Goal: Information Seeking & Learning: Check status

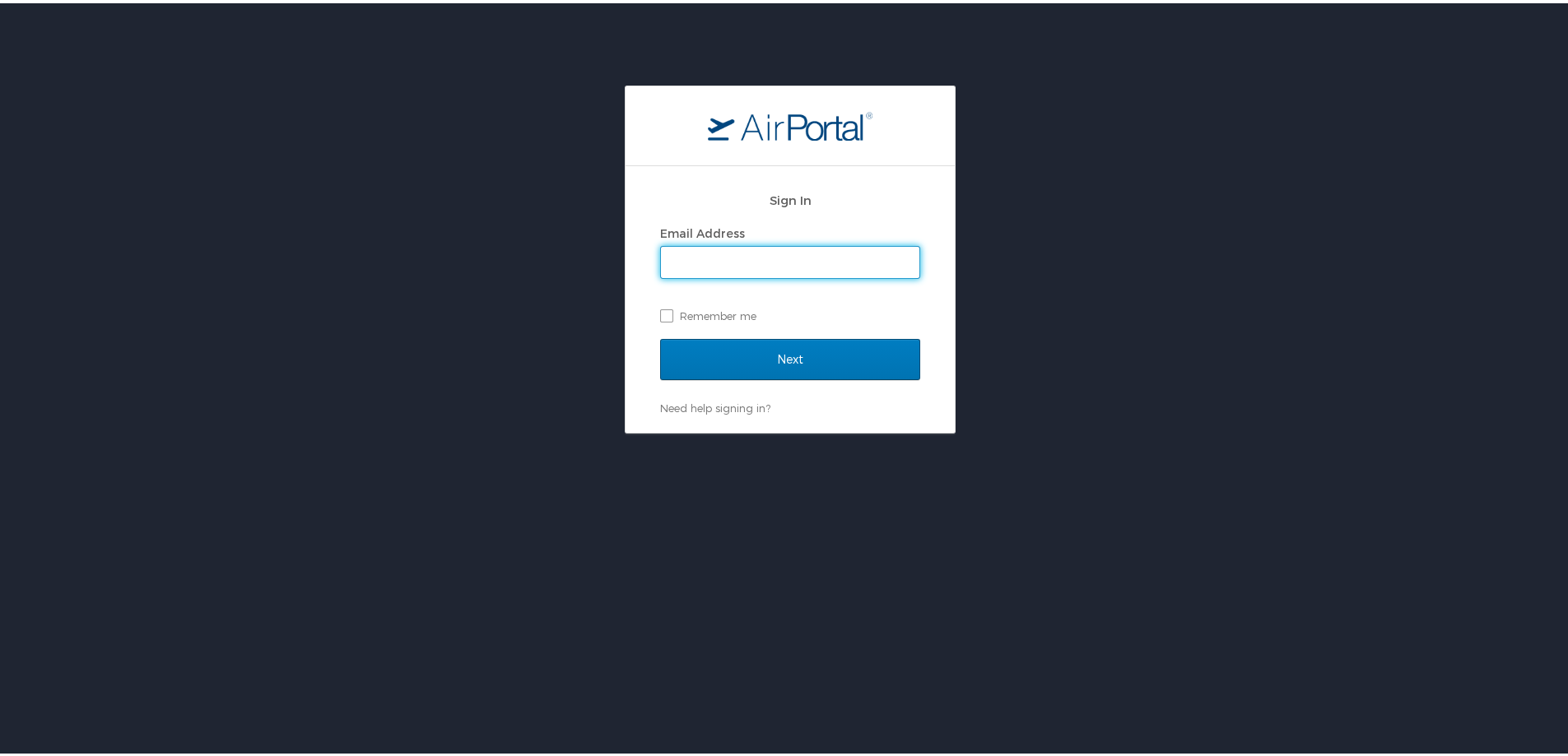
type input "chris.wasielewski@cbtravel.com"
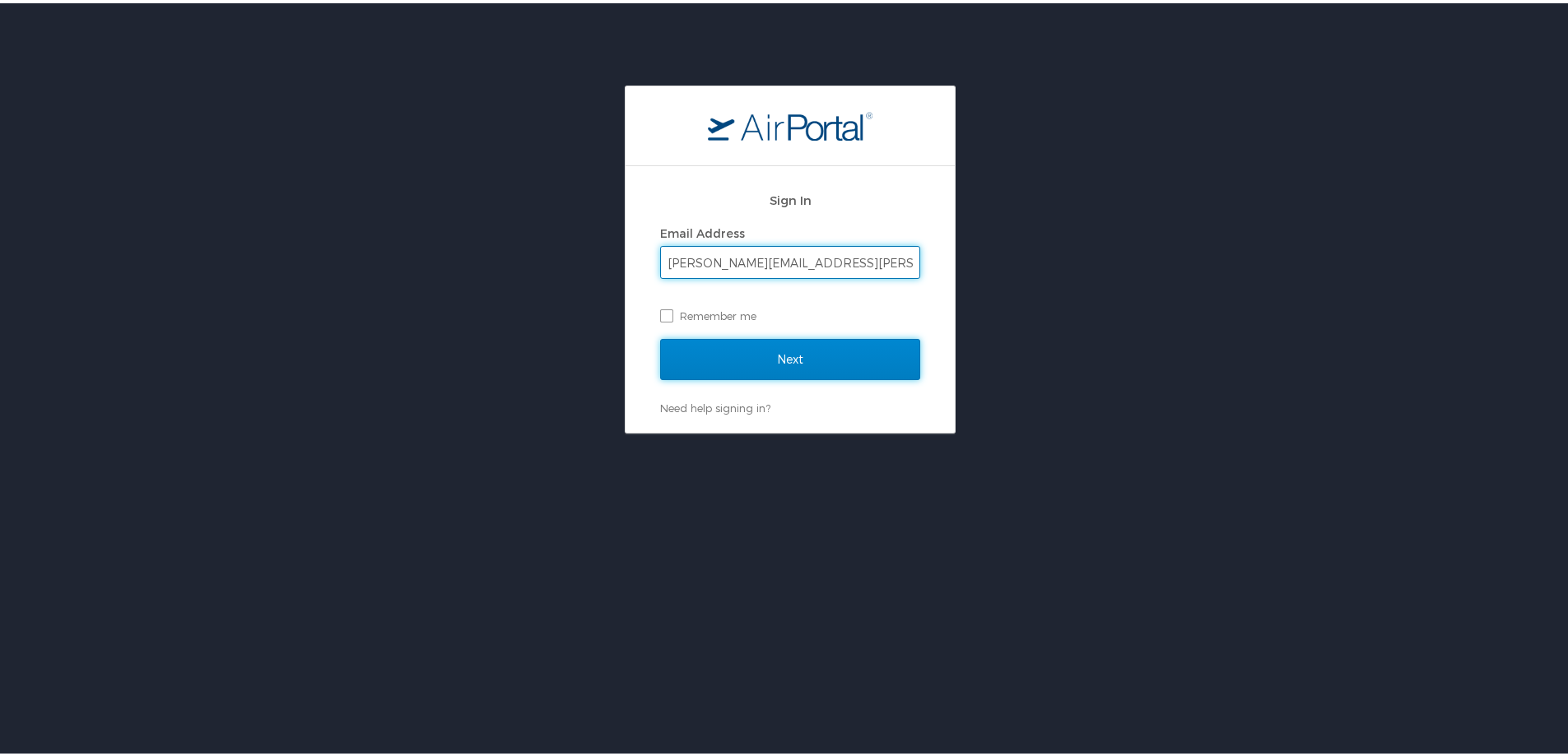
click at [759, 352] on input "Next" at bounding box center [789, 357] width 260 height 41
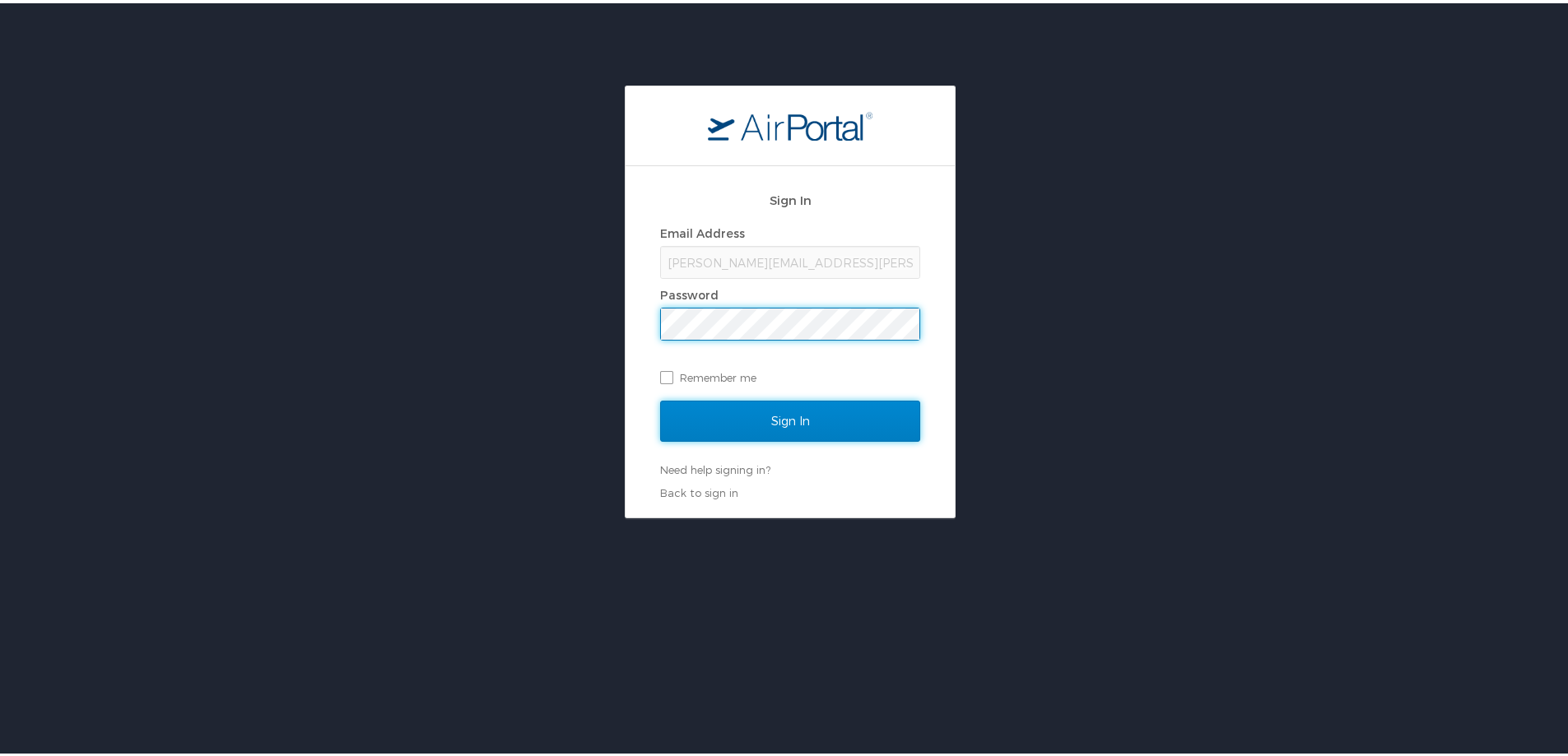
click at [779, 418] on input "Sign In" at bounding box center [789, 418] width 260 height 41
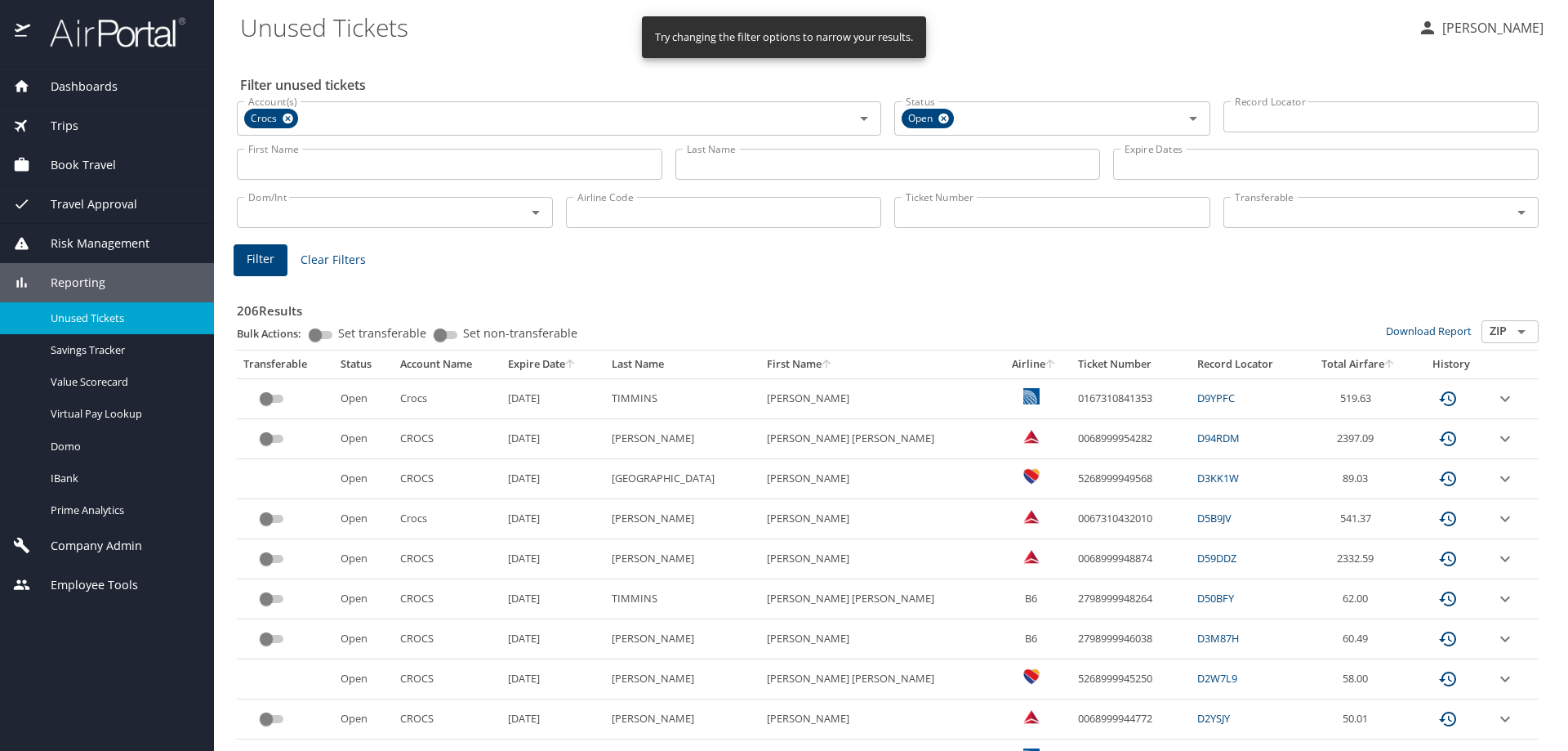
click at [754, 172] on input "Last Name" at bounding box center [888, 164] width 425 height 31
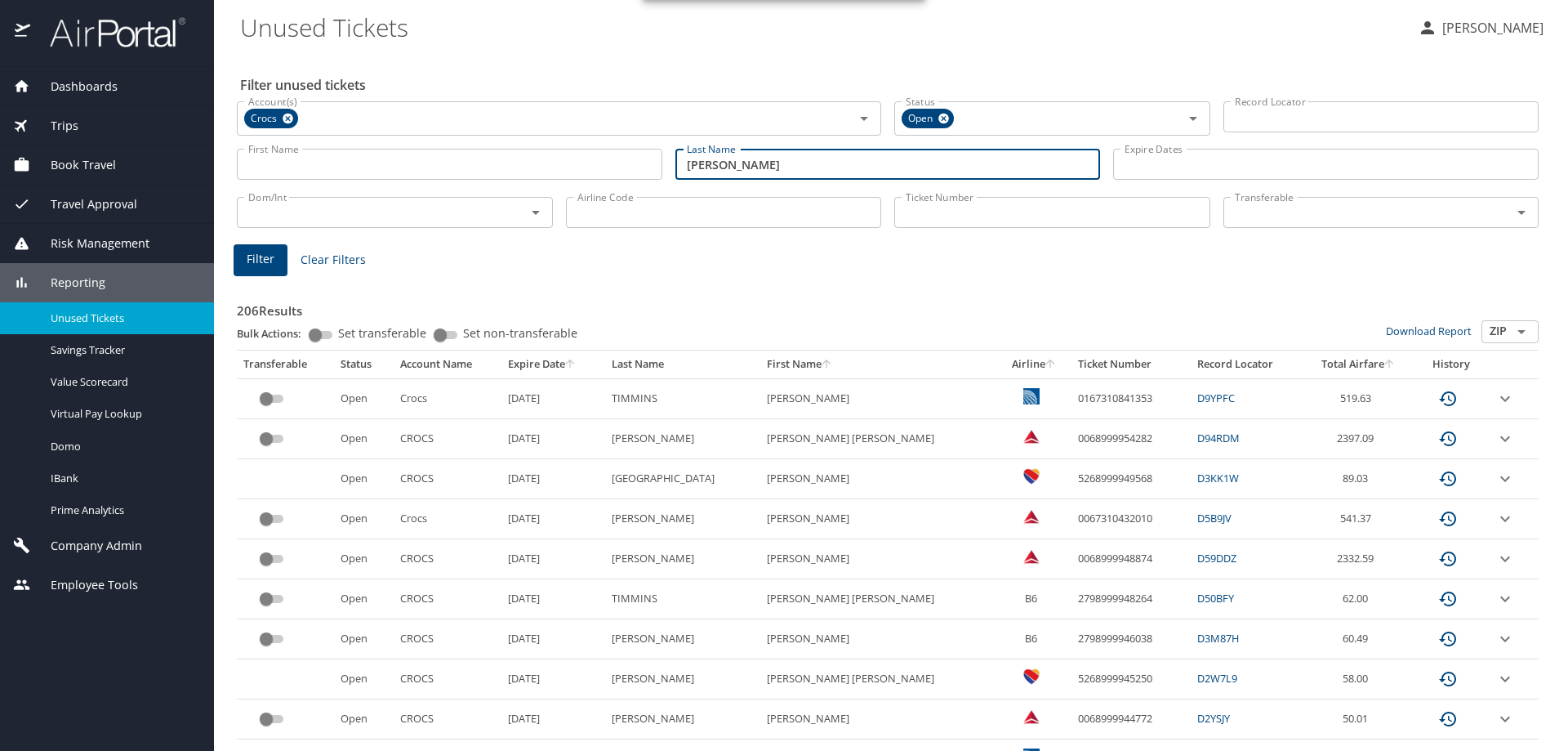
type input "calandra"
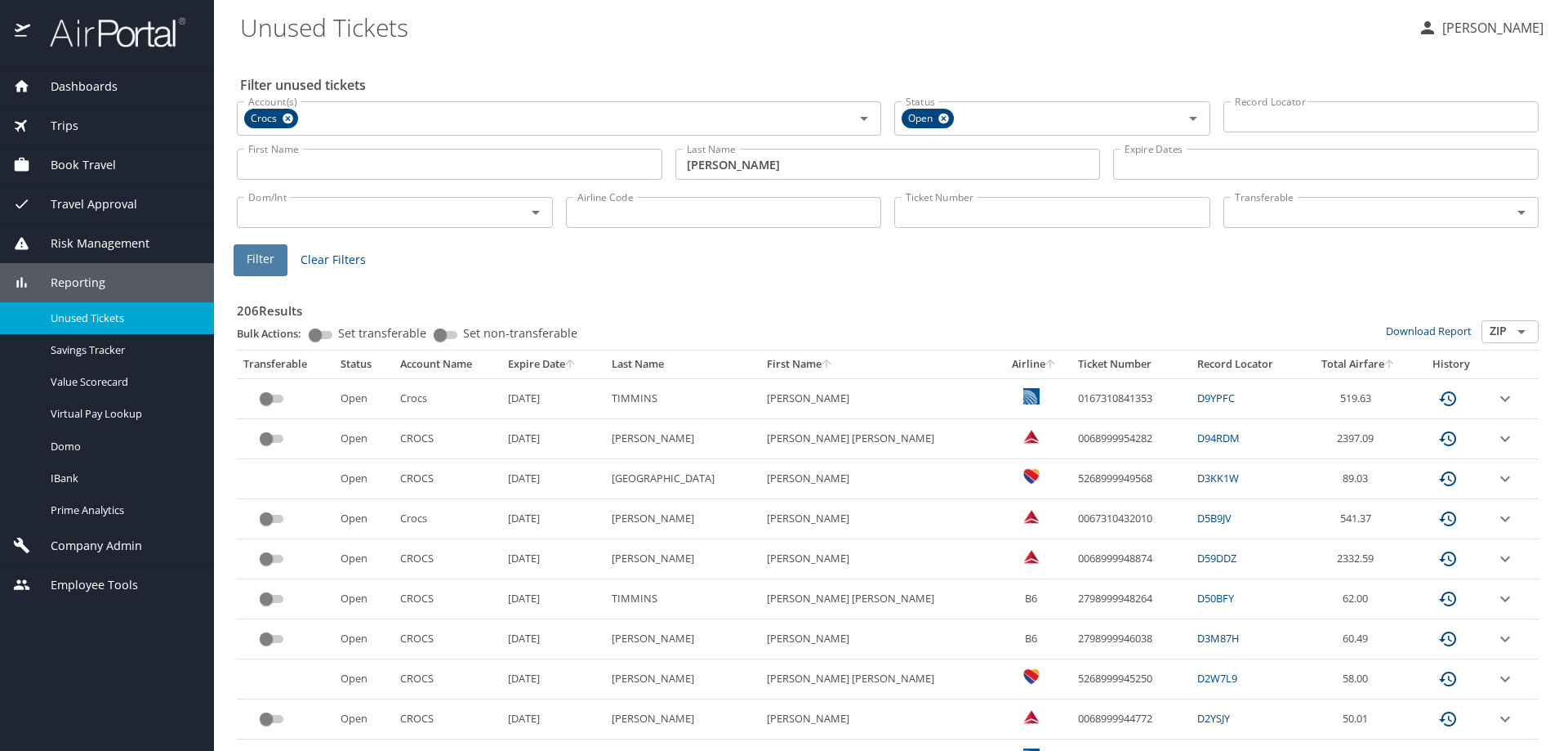
click at [276, 254] on button "Filter" at bounding box center [261, 260] width 54 height 32
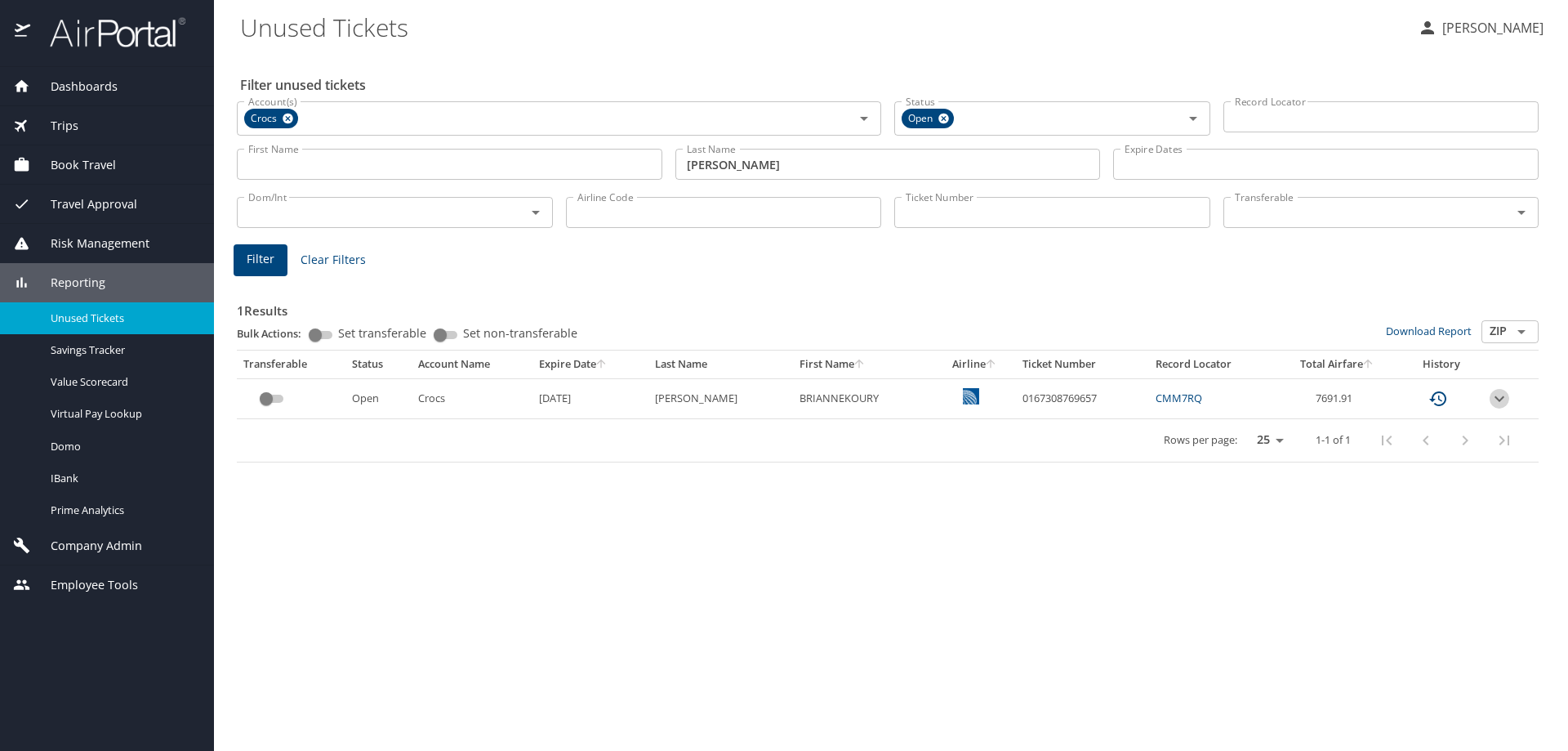
click at [1496, 398] on icon "expand row" at bounding box center [1500, 398] width 20 height 20
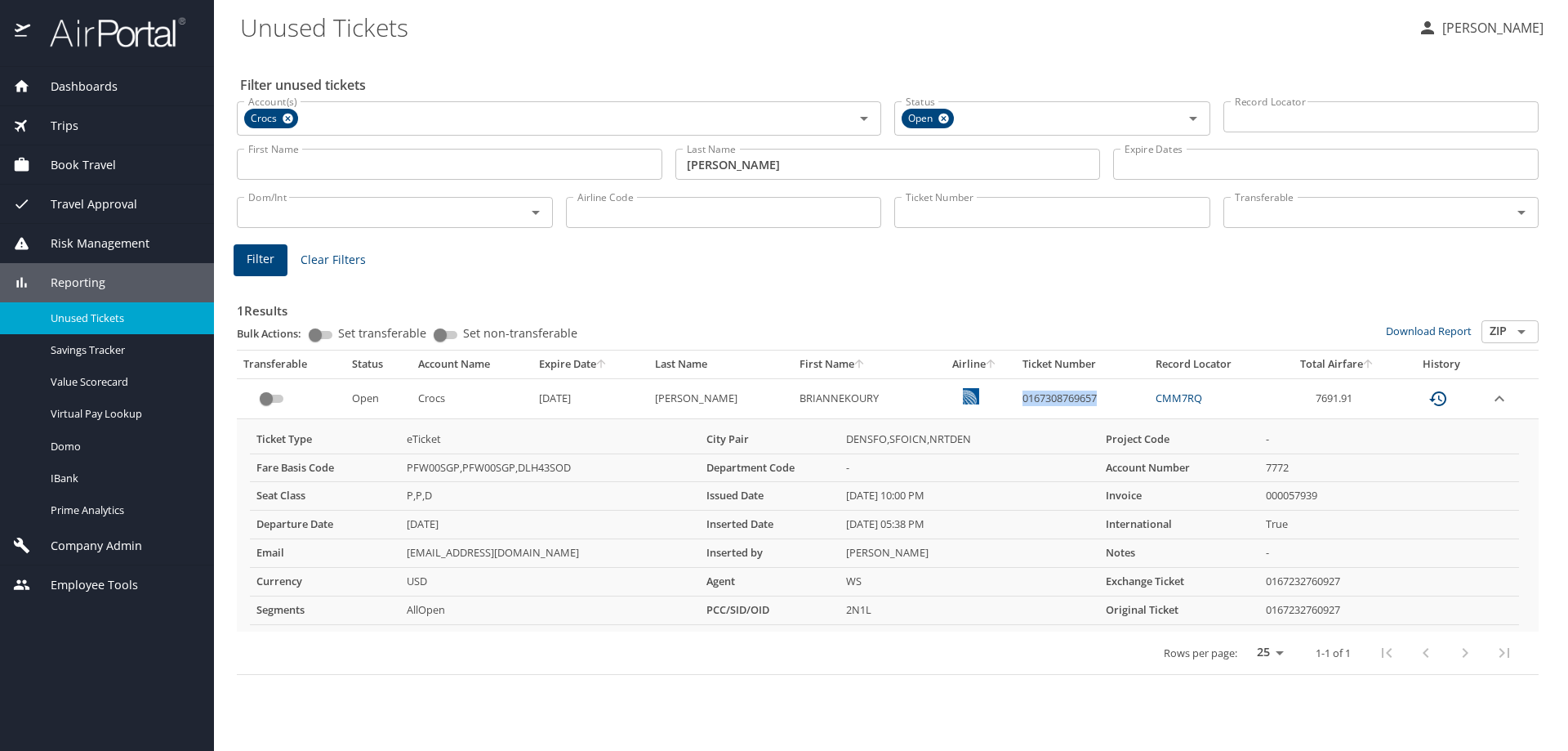
drag, startPoint x: 1000, startPoint y: 399, endPoint x: 1100, endPoint y: 403, distance: 100.1
click at [1100, 403] on td "0167308769657" at bounding box center [1083, 398] width 133 height 40
copy td "0167308769657"
